Goal: Task Accomplishment & Management: Check status

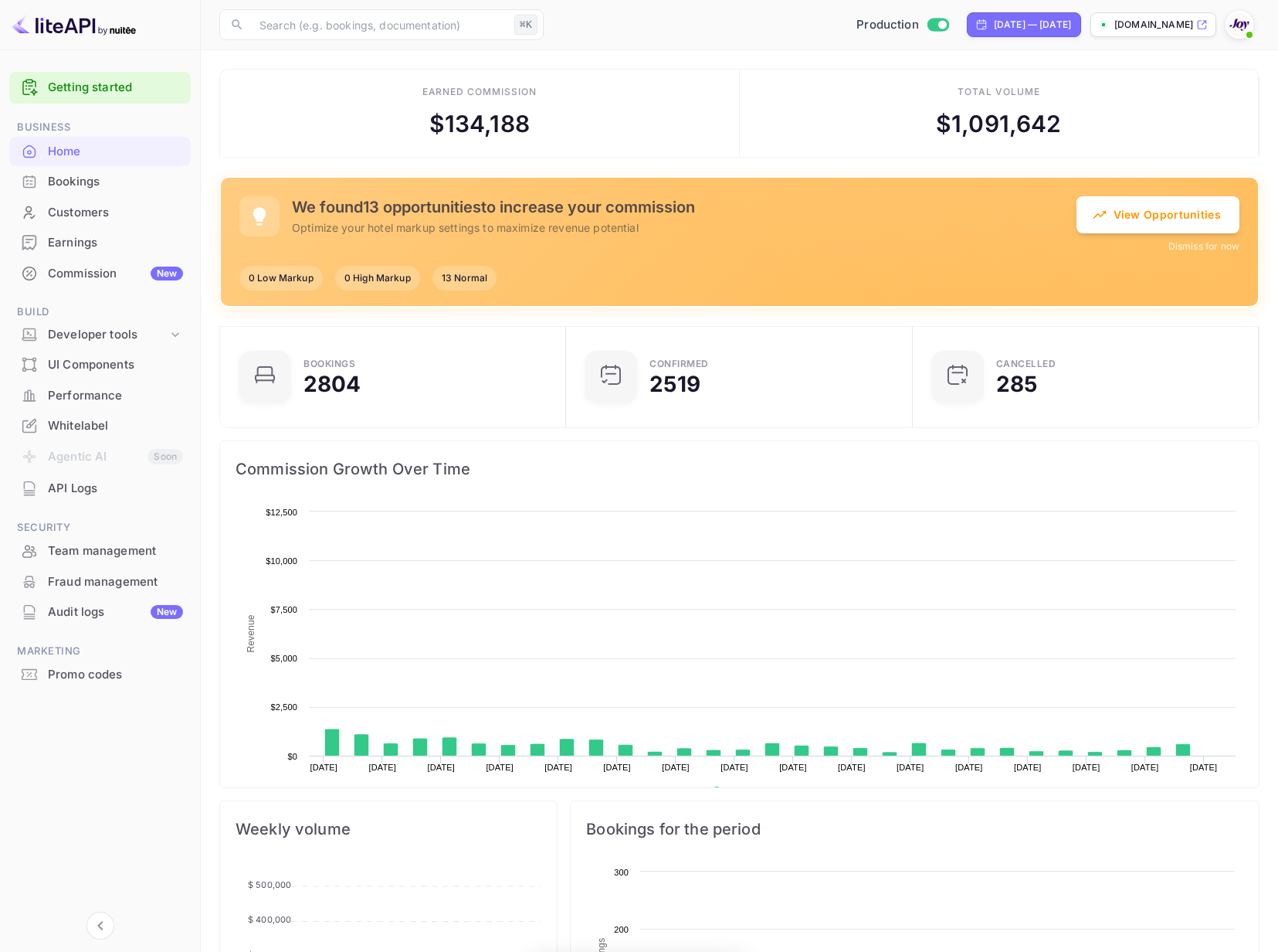
scroll to position [251, 337]
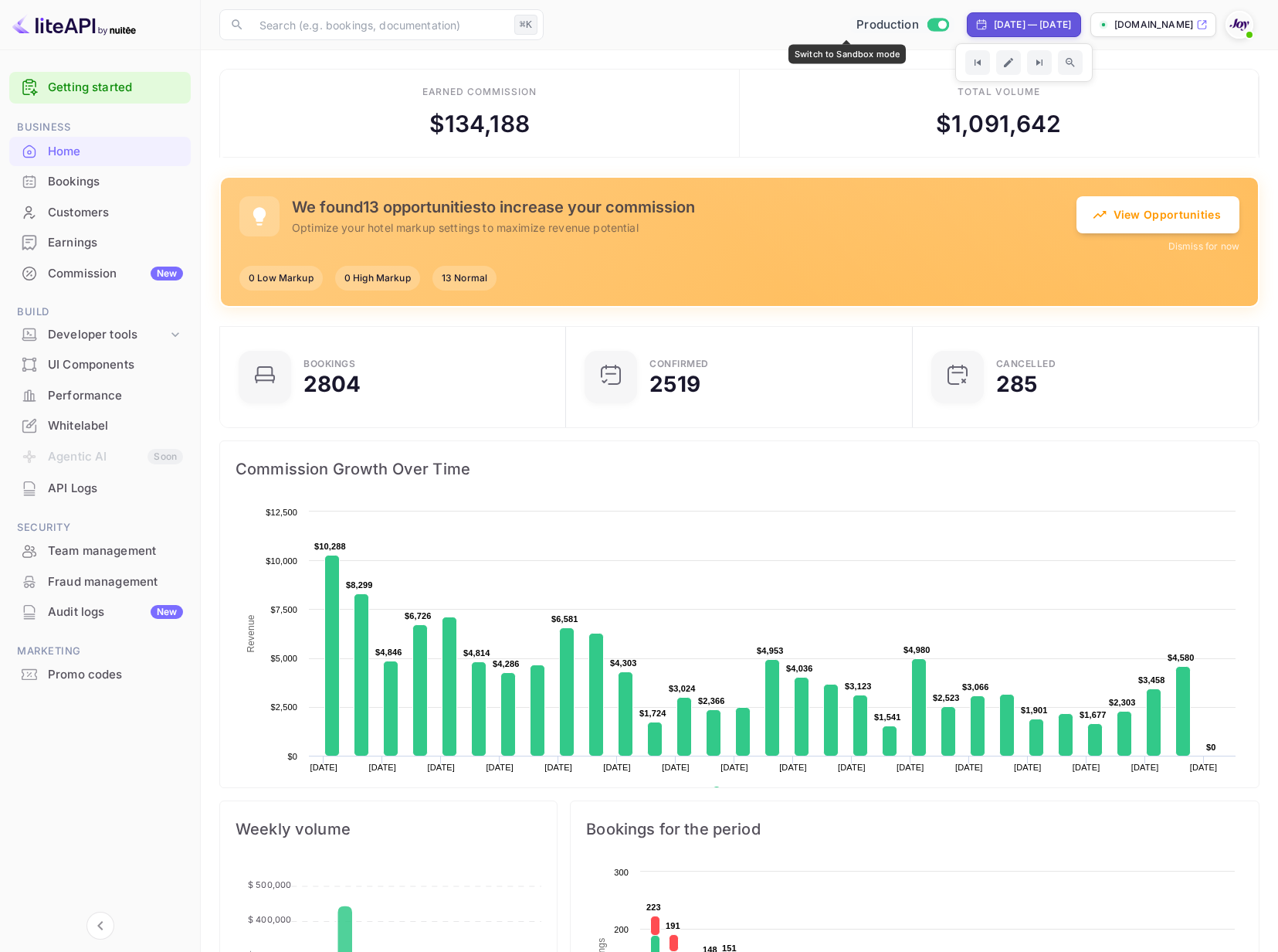
click at [927, 27] on input "Switch to Sandbox mode" at bounding box center [942, 24] width 31 height 10
checkbox input "false"
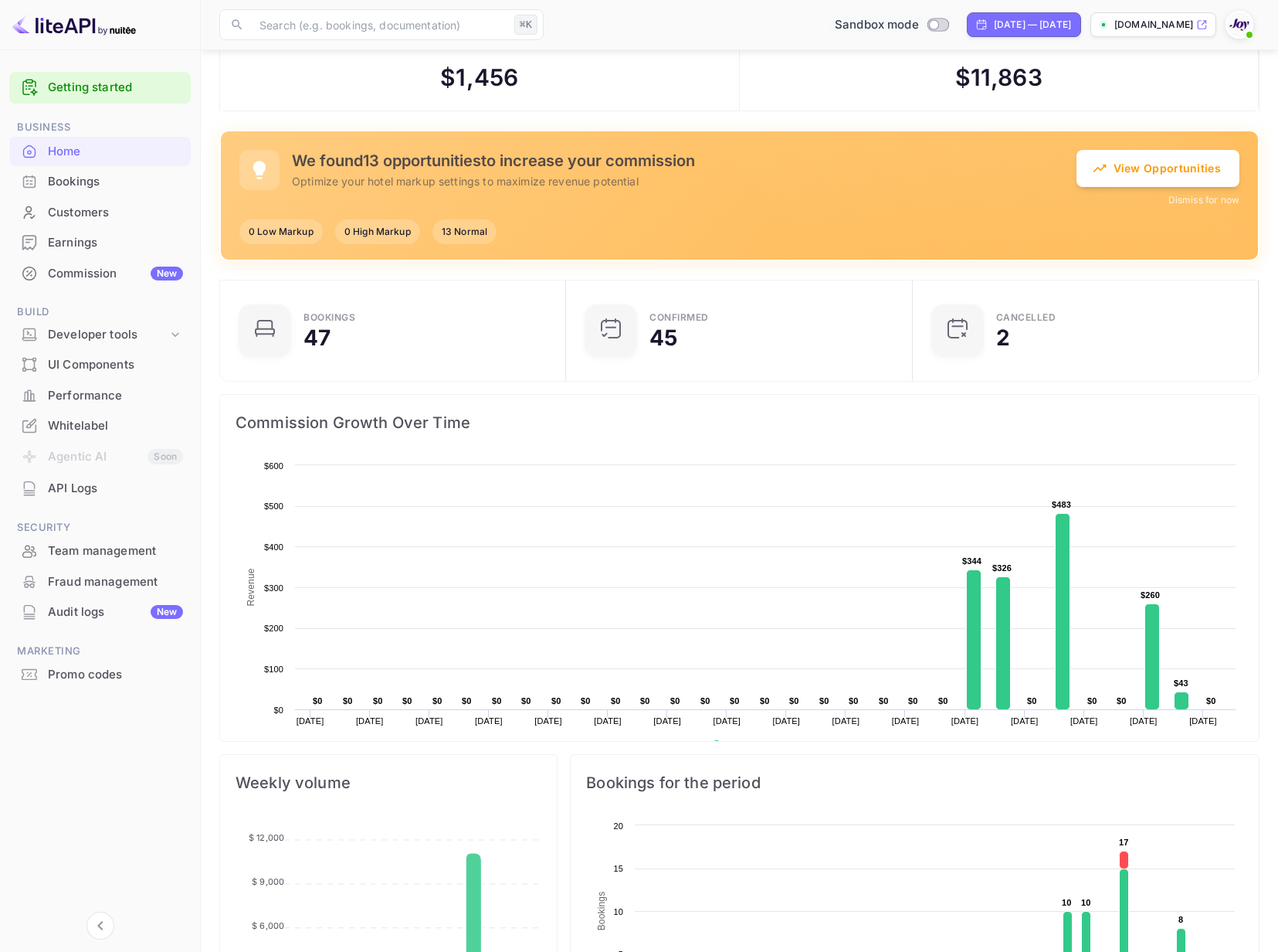
scroll to position [55, 0]
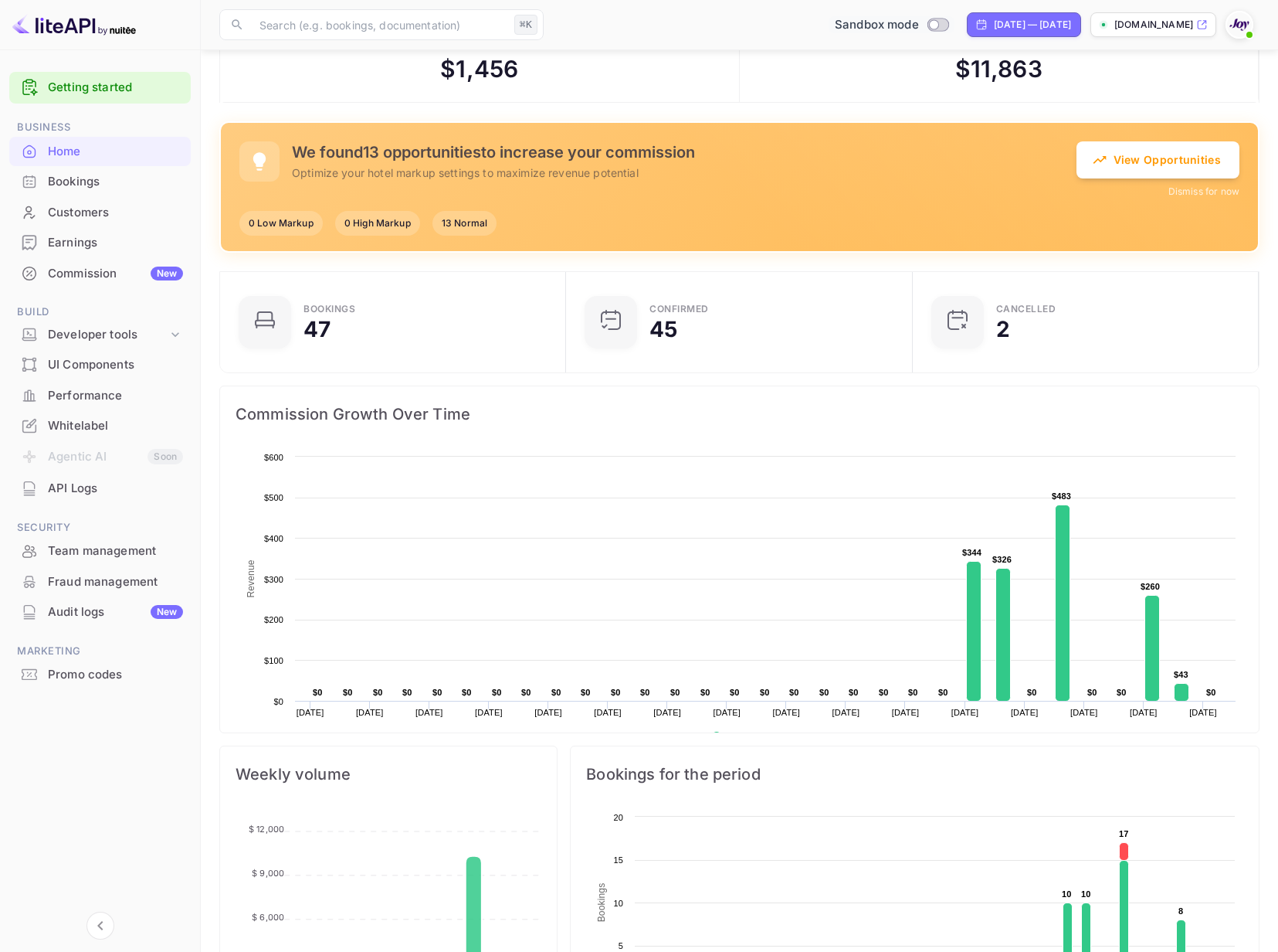
click at [102, 190] on div "Bookings" at bounding box center [115, 182] width 135 height 17
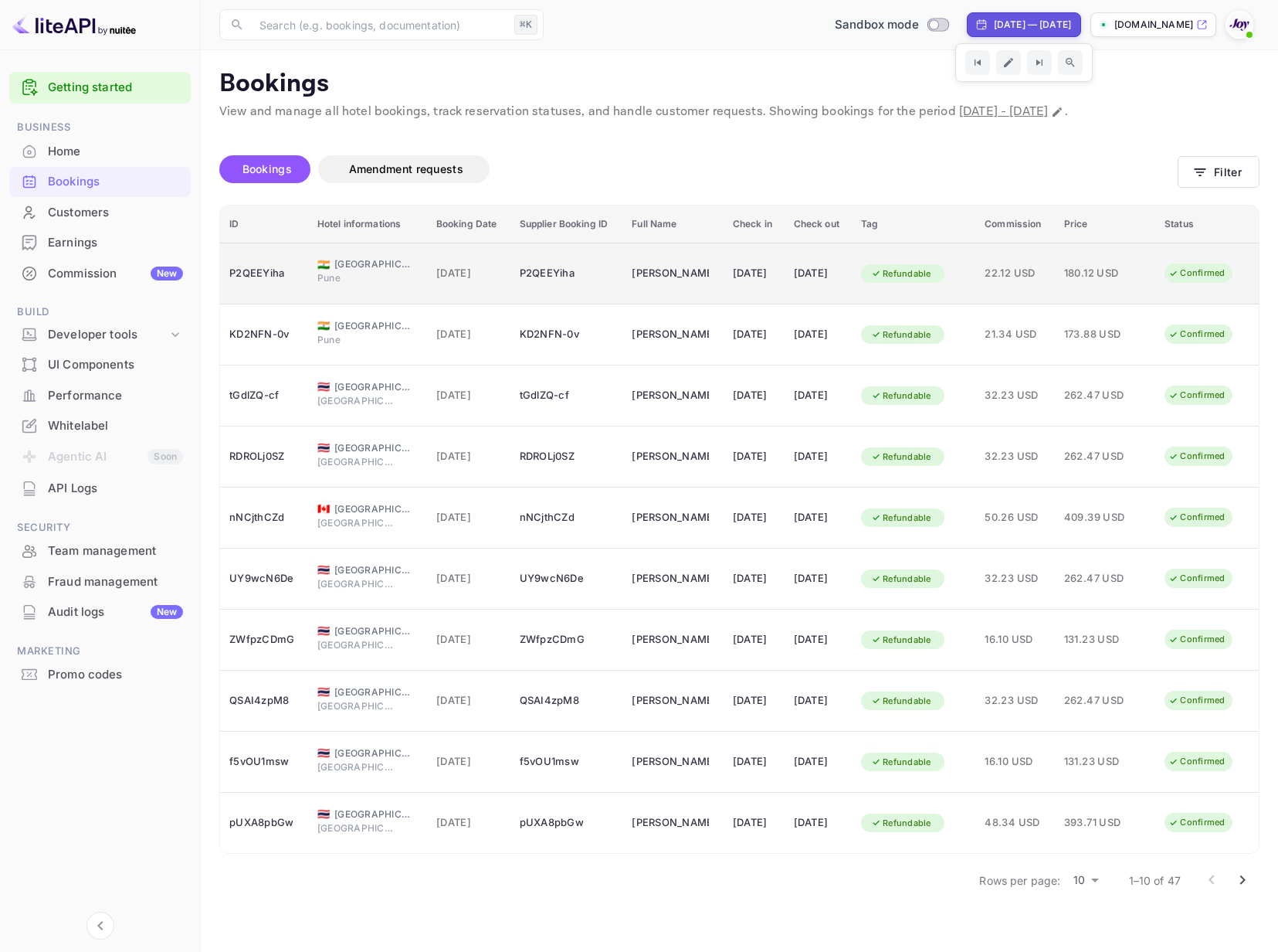
click at [247, 273] on div "P2QEEYiha" at bounding box center [264, 274] width 70 height 25
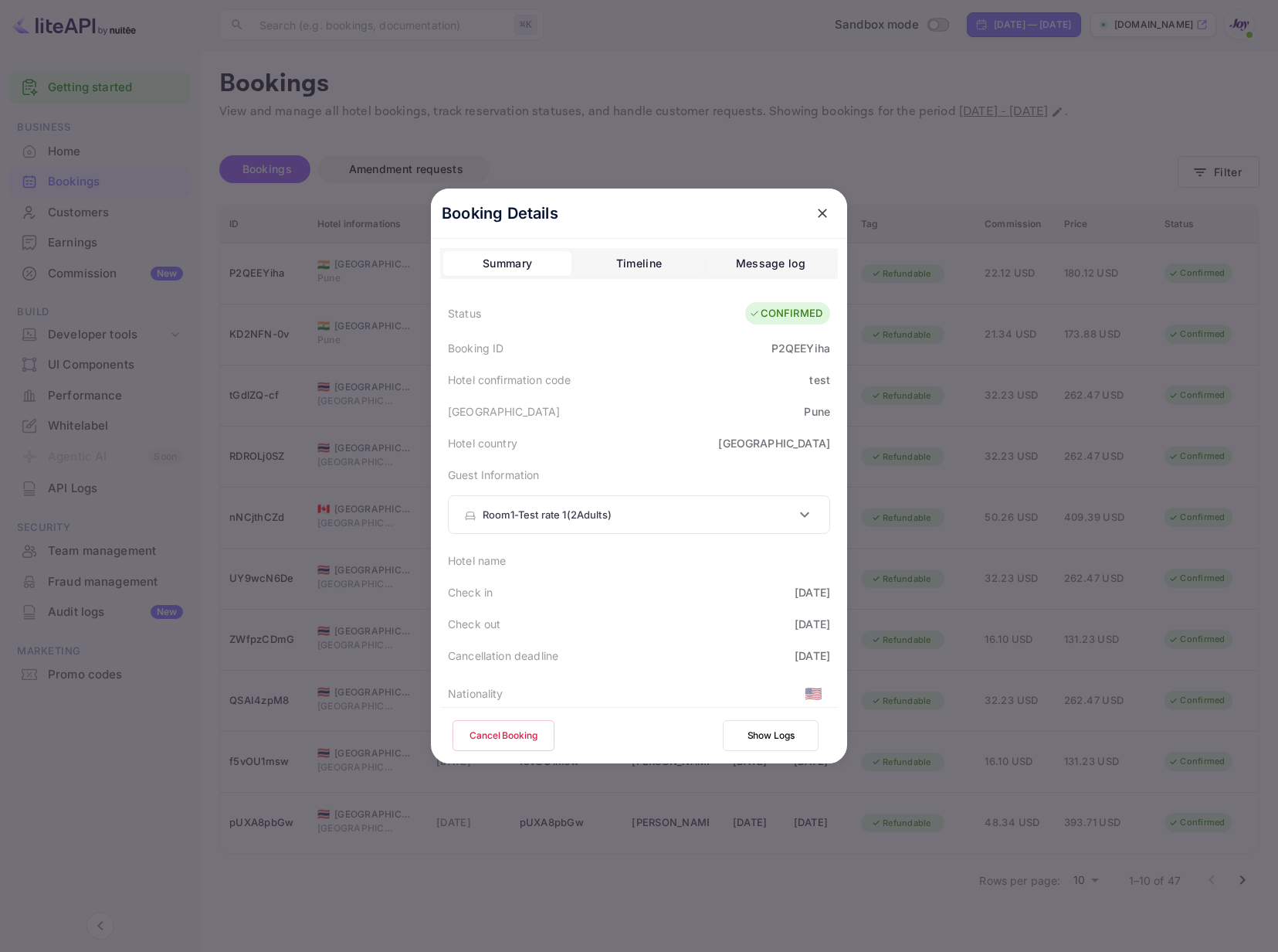
click at [789, 346] on div "P2QEEYiha" at bounding box center [801, 347] width 59 height 16
copy div "P2QEEYiha"
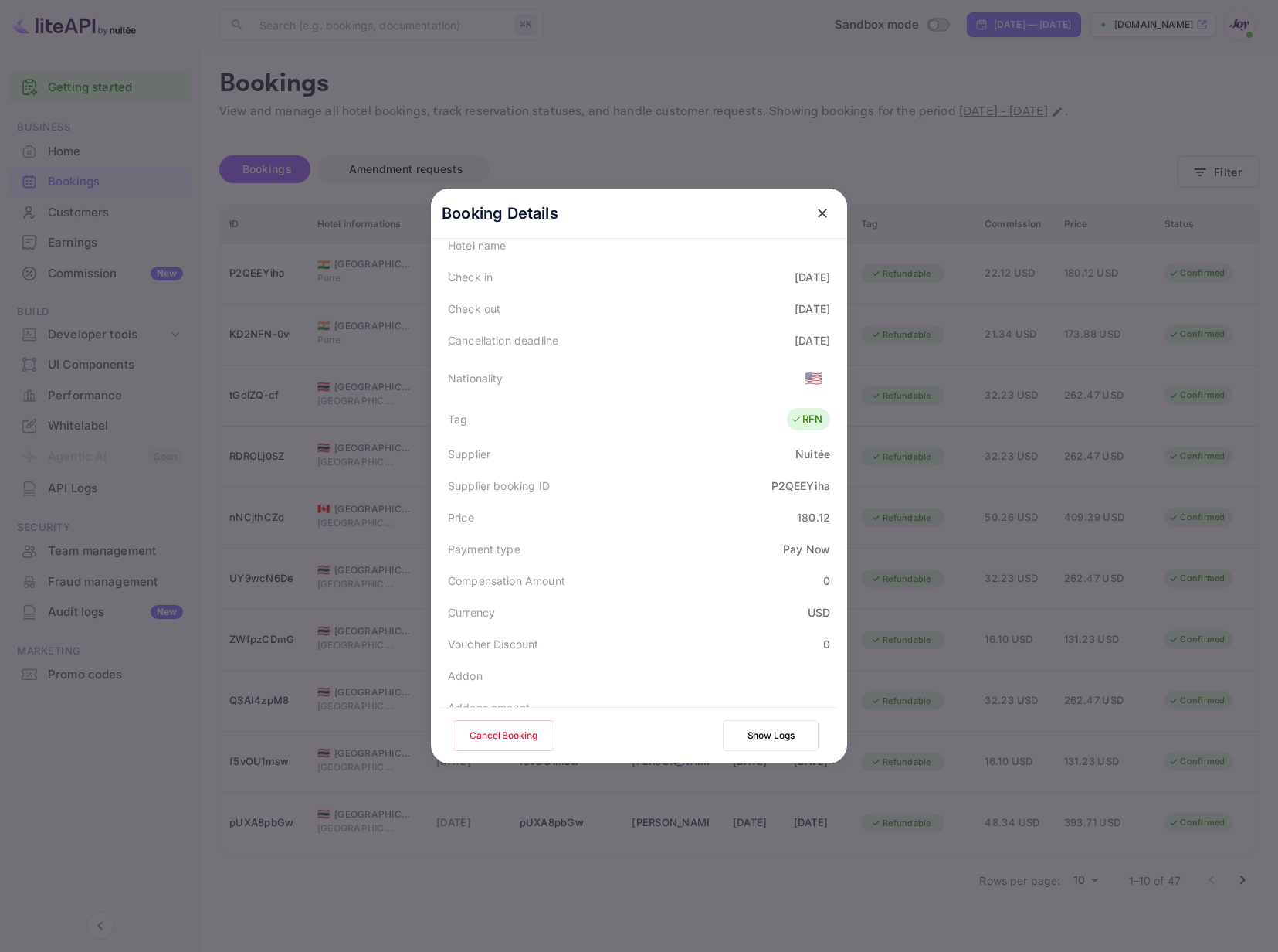
scroll to position [318, 0]
click at [810, 485] on div "P2QEEYiha" at bounding box center [801, 482] width 59 height 16
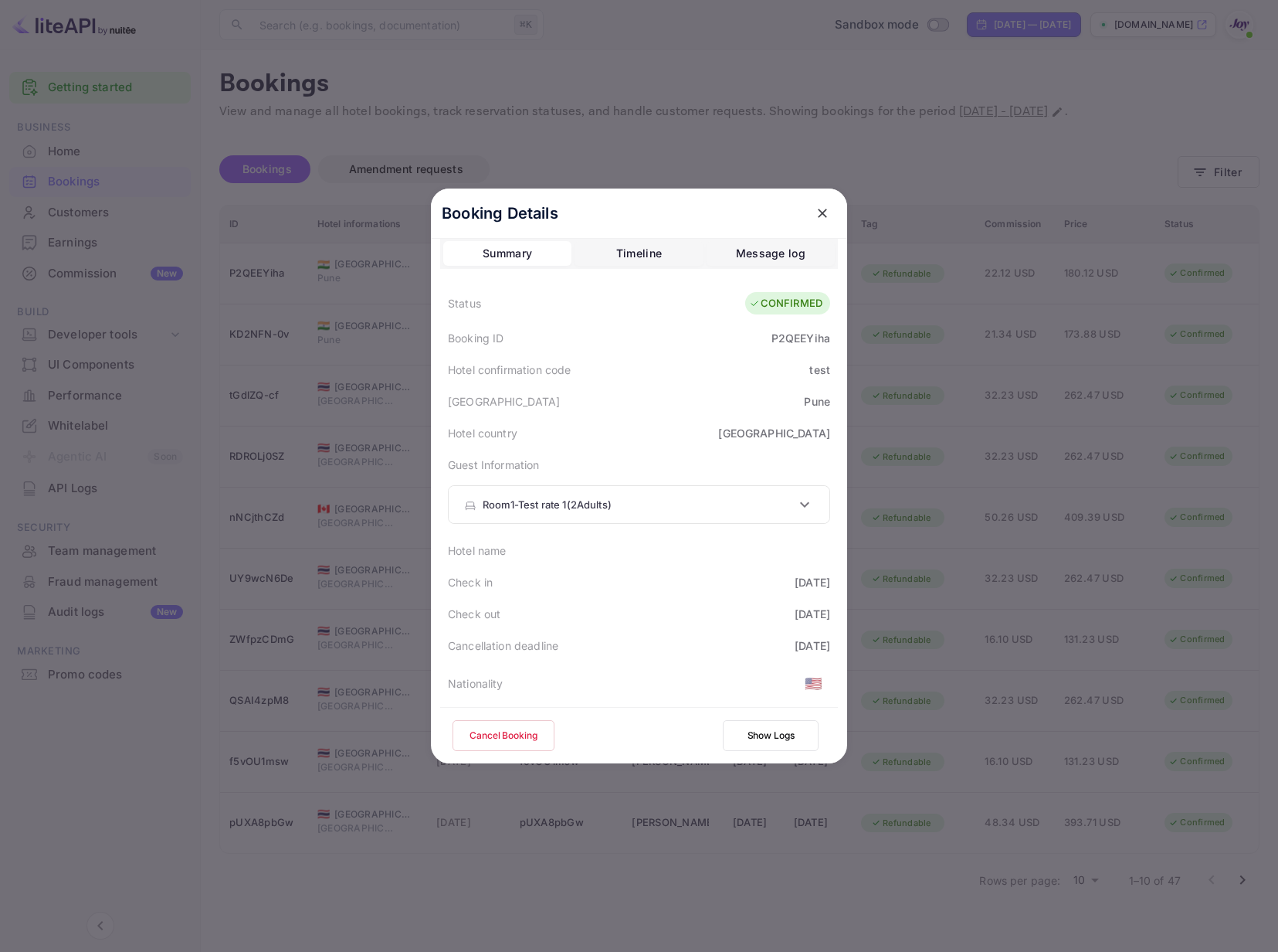
scroll to position [0, 0]
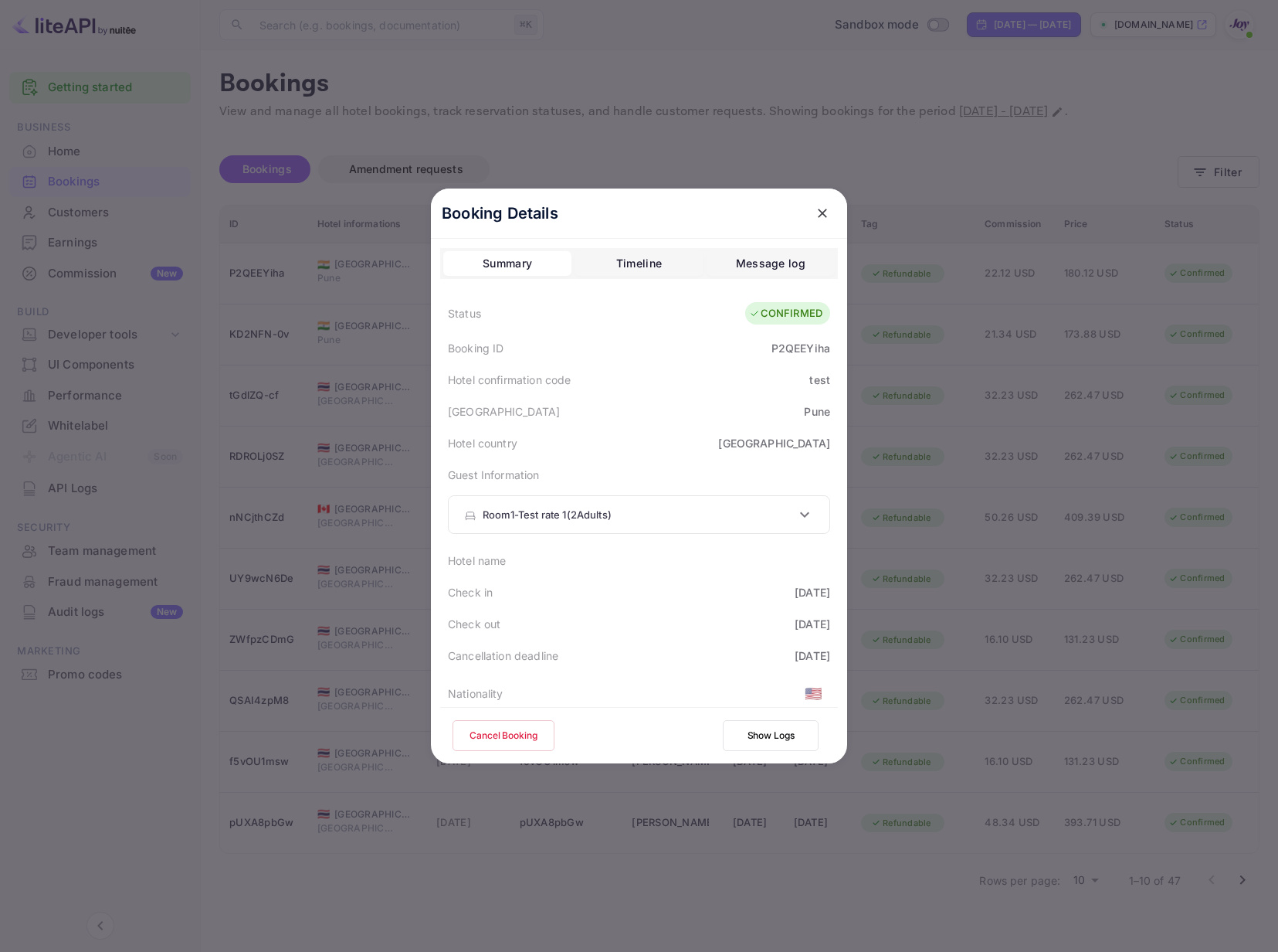
click at [794, 343] on div "P2QEEYiha" at bounding box center [801, 347] width 59 height 16
copy div "P2QEEYiha"
